Goal: Transaction & Acquisition: Subscribe to service/newsletter

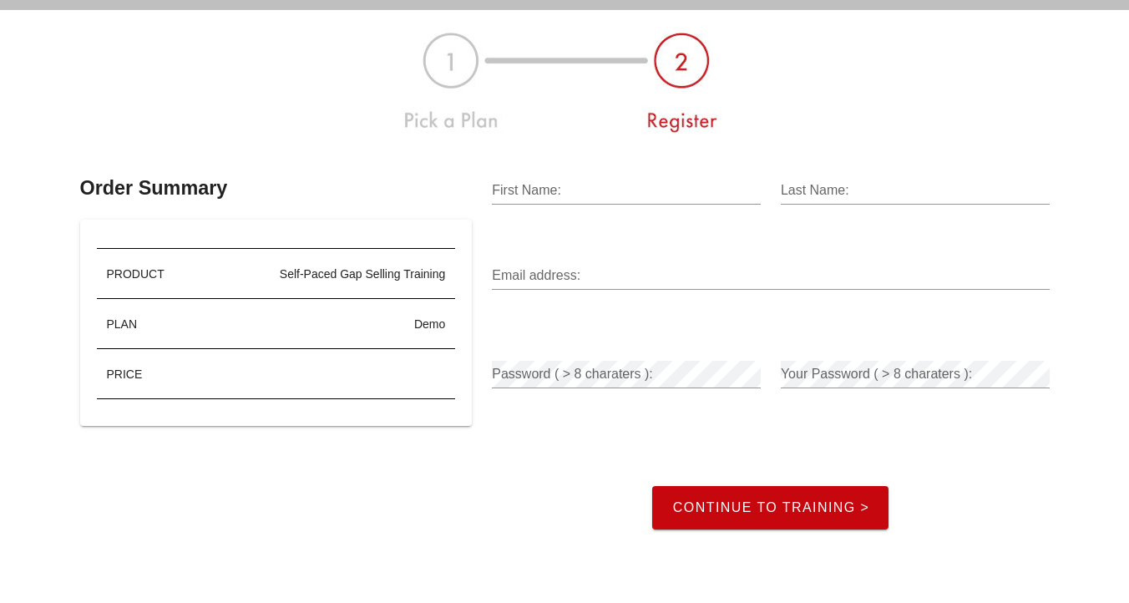
scroll to position [58, 0]
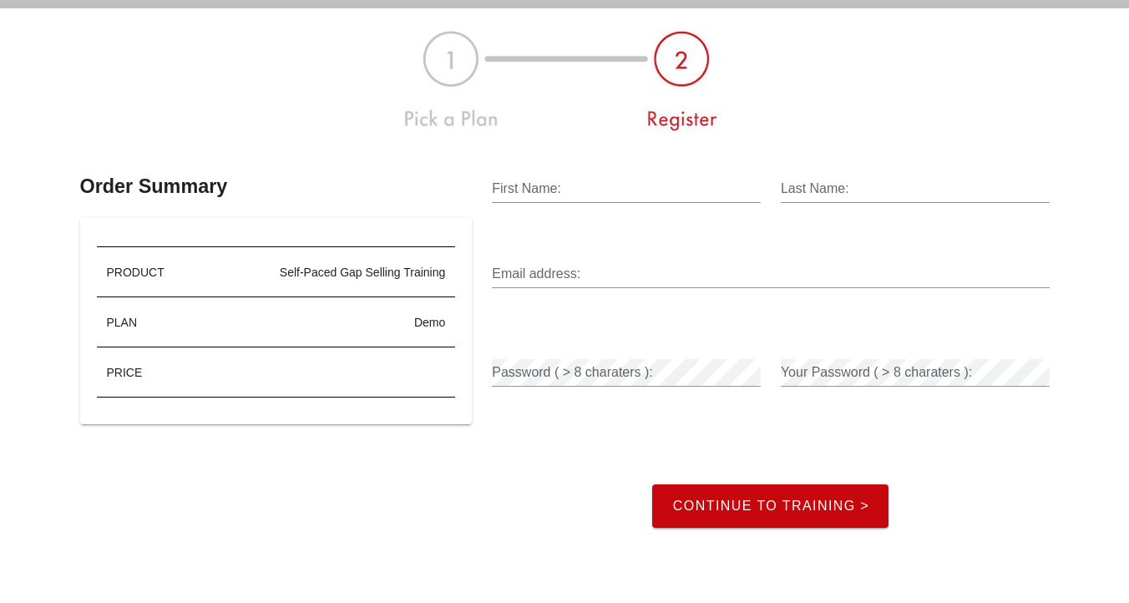
click at [574, 183] on input "First Name:" at bounding box center [626, 188] width 269 height 27
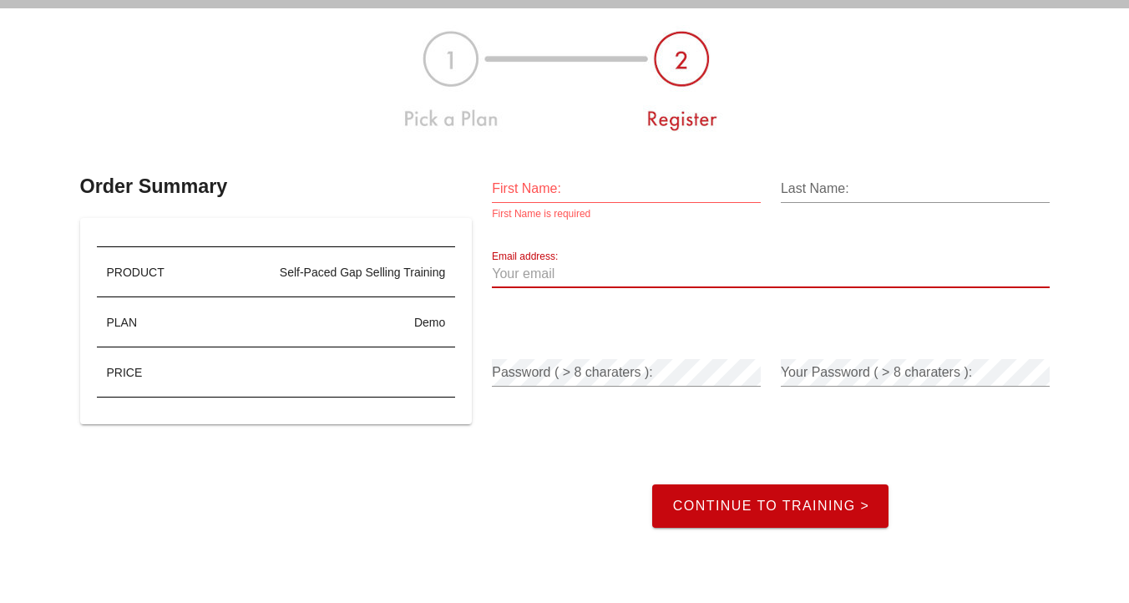
click at [883, 276] on input "Email address:" at bounding box center [770, 274] width 557 height 27
click at [539, 349] on div "Password ( > 8 charaters ):" at bounding box center [626, 376] width 269 height 55
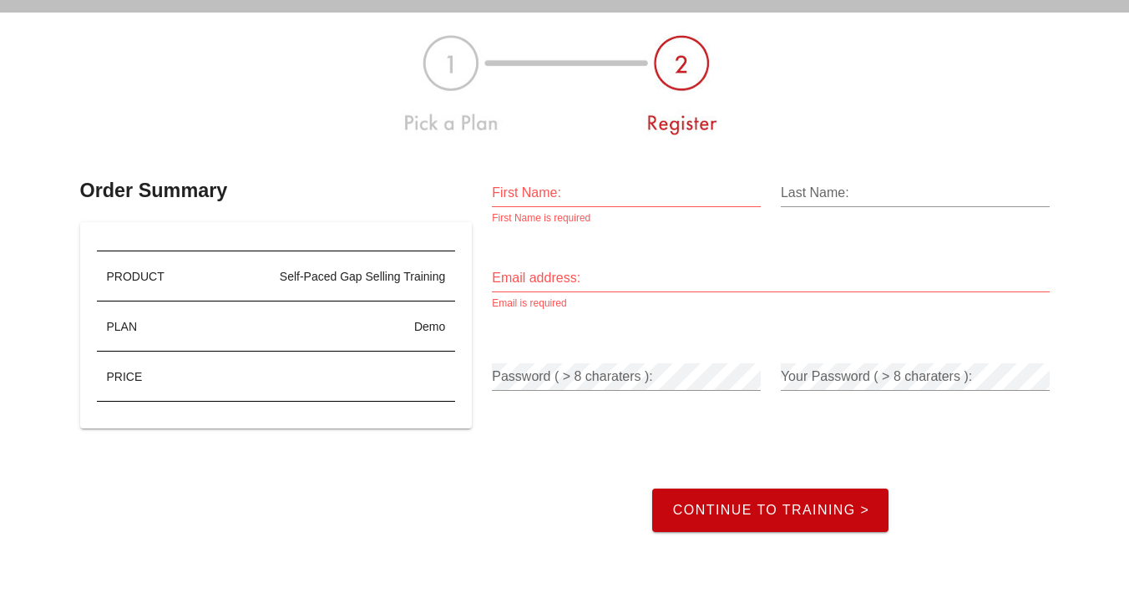
scroll to position [0, 0]
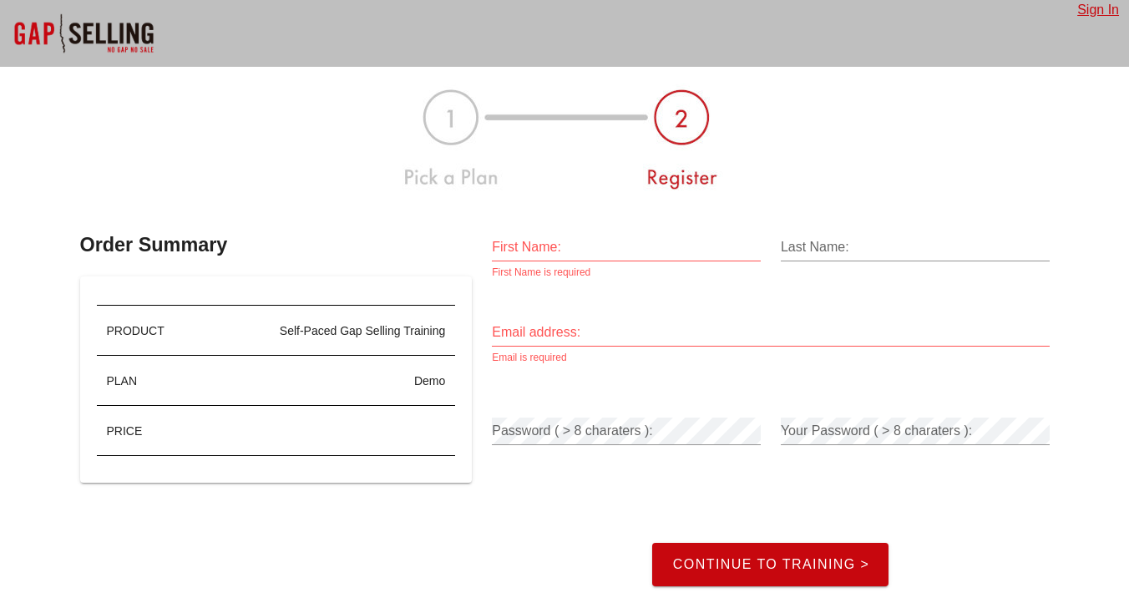
click at [79, 3] on div at bounding box center [83, 33] width 167 height 67
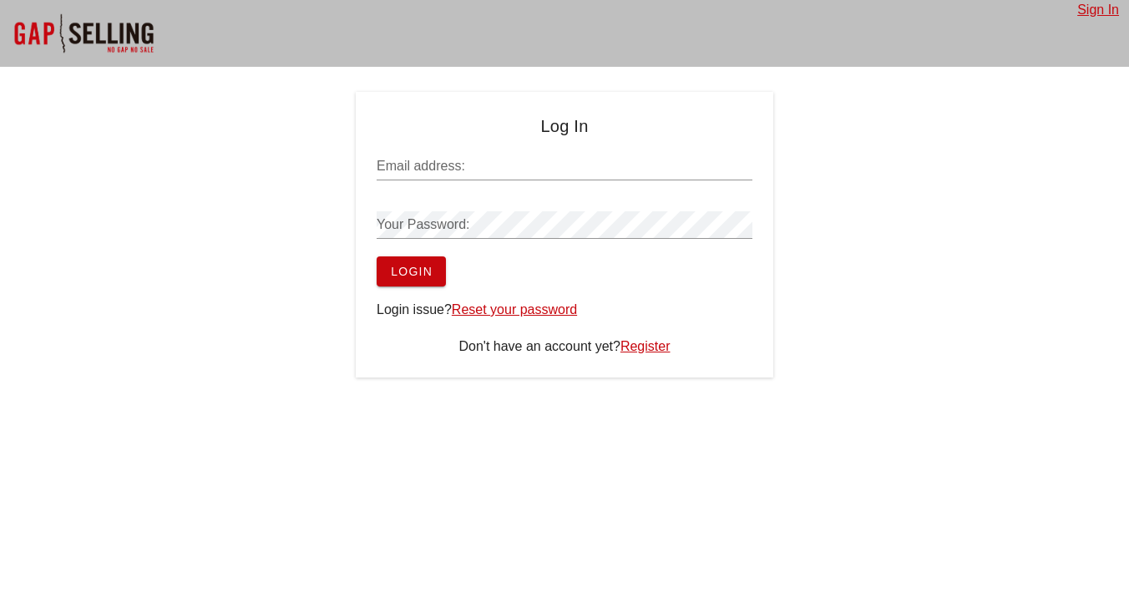
type input "recruitandconsulting@gmail.com"
click at [422, 276] on span "Login" at bounding box center [411, 271] width 43 height 13
